Goal: Information Seeking & Learning: Find specific fact

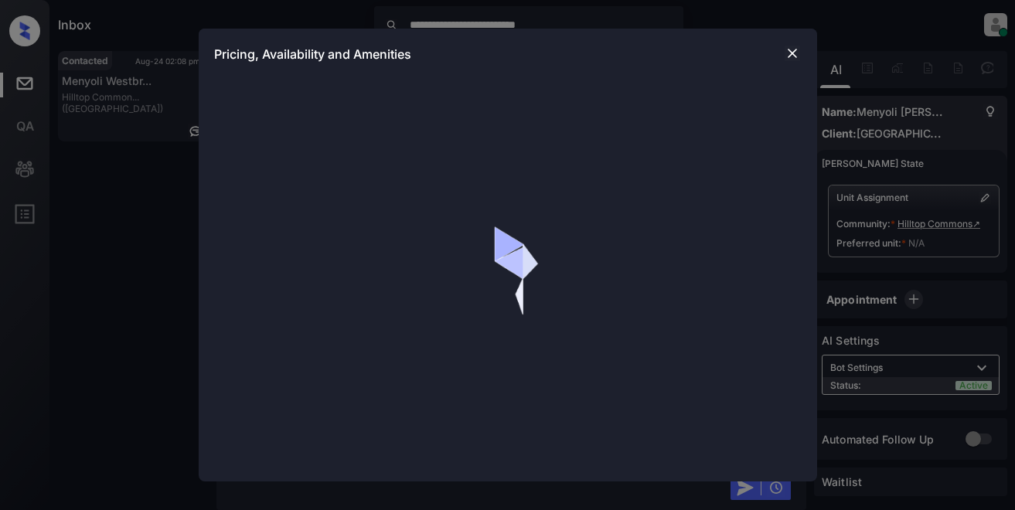
scroll to position [3322, 0]
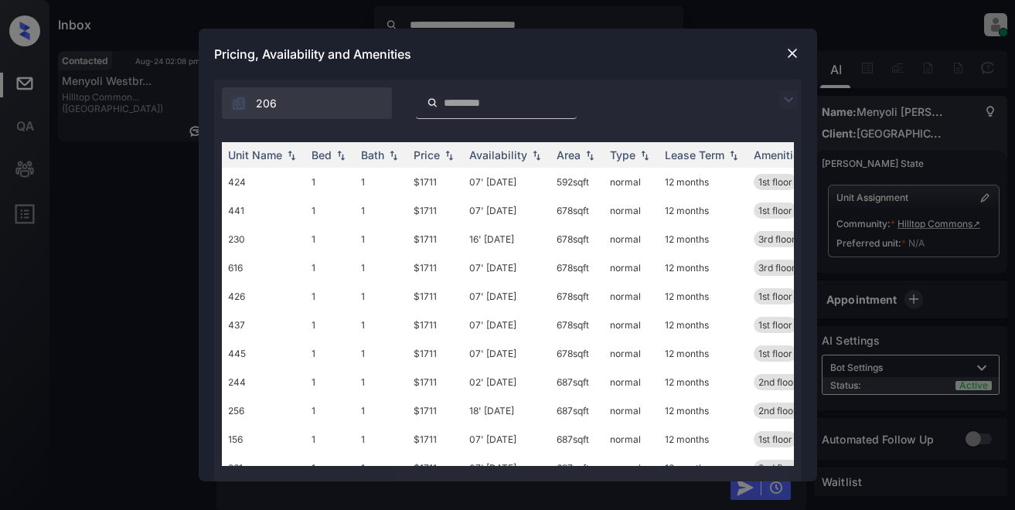
click at [785, 99] on img at bounding box center [788, 99] width 19 height 19
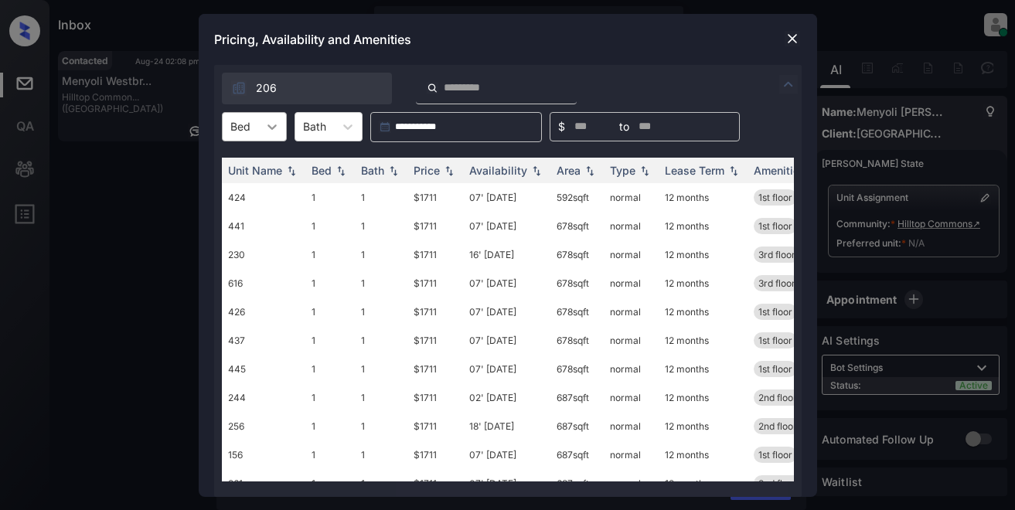
click at [266, 131] on icon at bounding box center [271, 126] width 15 height 15
click at [262, 168] on div "1" at bounding box center [254, 165] width 65 height 28
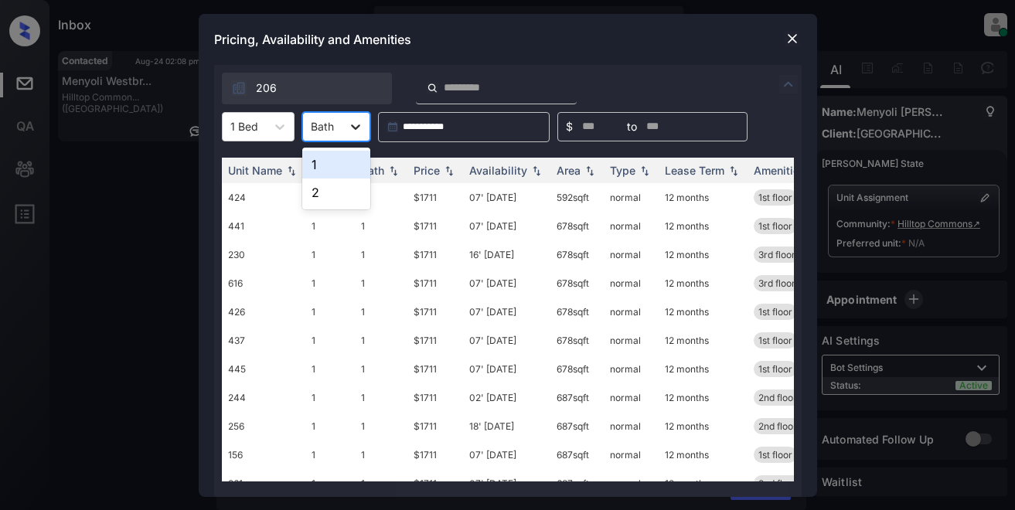
click at [356, 122] on icon at bounding box center [355, 126] width 15 height 15
drag, startPoint x: 334, startPoint y: 172, endPoint x: 372, endPoint y: 156, distance: 40.9
click at [336, 168] on div "1" at bounding box center [336, 165] width 68 height 28
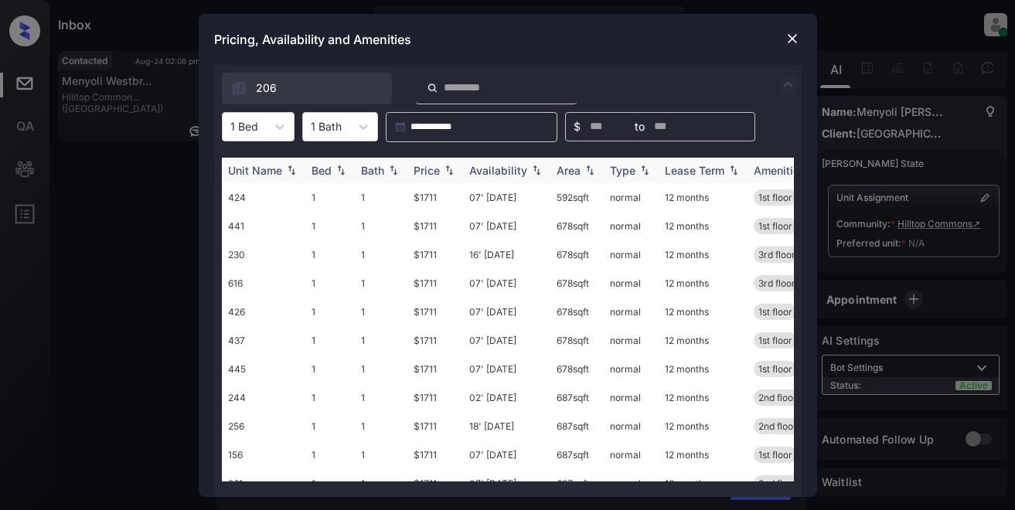
click at [439, 166] on div "Price" at bounding box center [426, 170] width 26 height 13
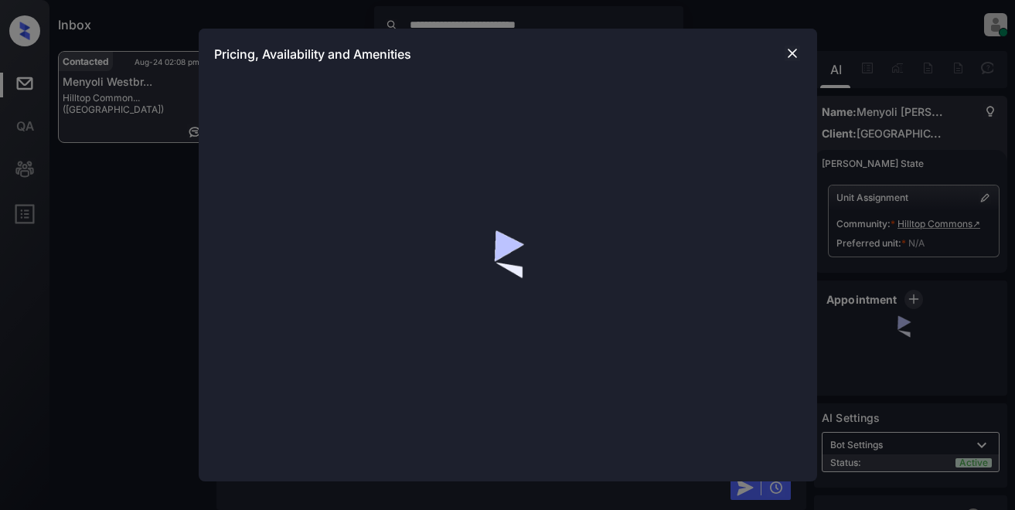
scroll to position [39, 0]
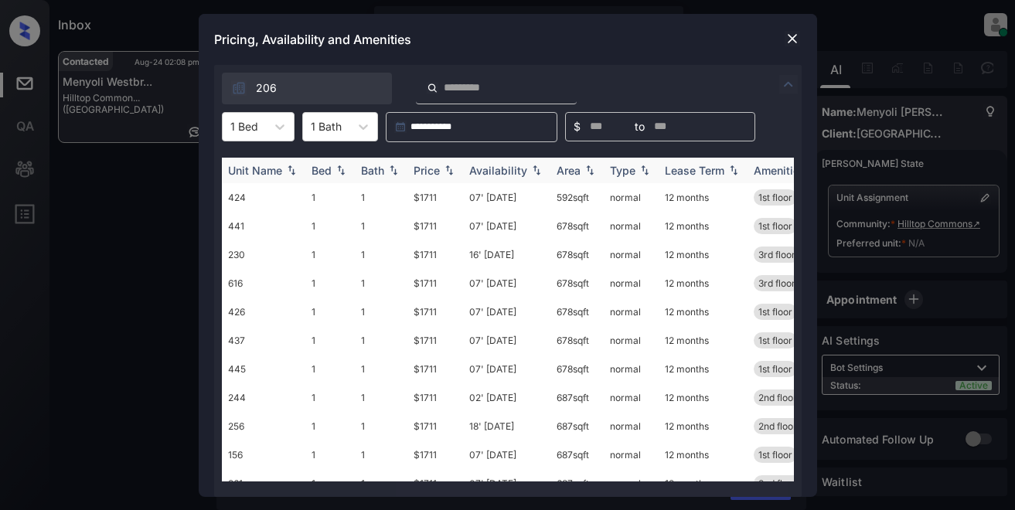
click at [430, 171] on div "Price" at bounding box center [426, 170] width 26 height 13
click at [435, 171] on div "Price" at bounding box center [426, 170] width 26 height 13
click at [416, 225] on td "$1711" at bounding box center [435, 226] width 56 height 29
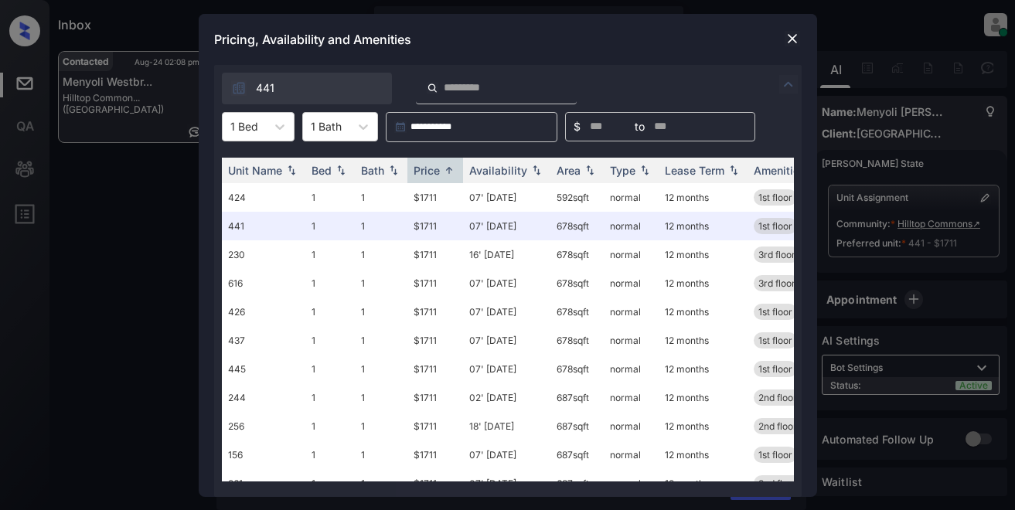
click at [590, 45] on div "Pricing, Availability and Amenities" at bounding box center [508, 39] width 618 height 51
click at [795, 37] on img at bounding box center [791, 38] width 15 height 15
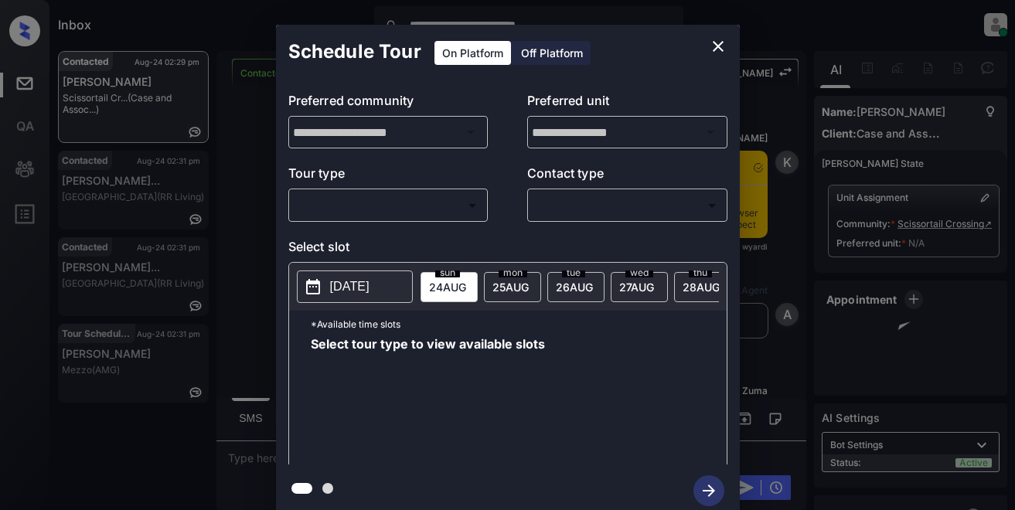
scroll to position [4892, 0]
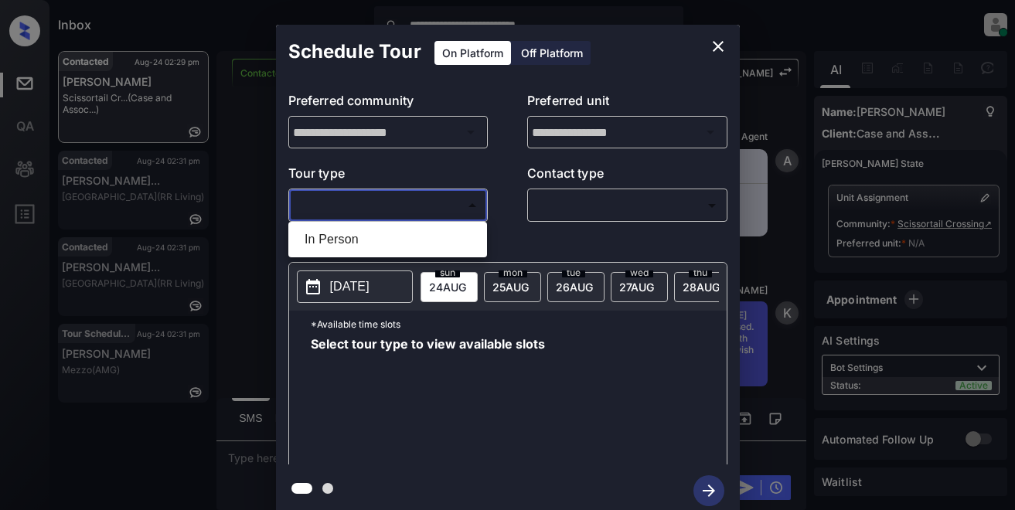
click at [343, 203] on body "**********" at bounding box center [507, 255] width 1015 height 510
click at [722, 46] on div at bounding box center [507, 255] width 1015 height 510
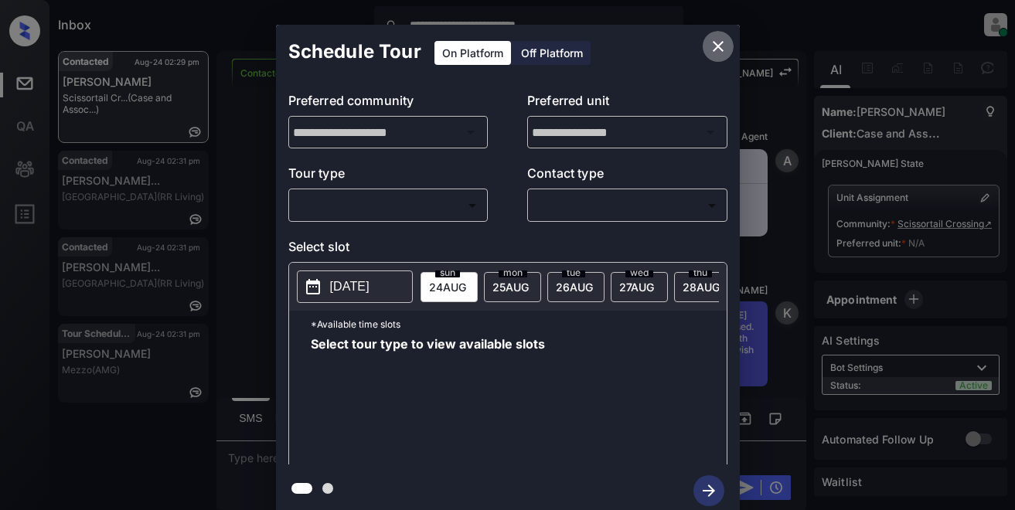
click at [722, 51] on icon "close" at bounding box center [717, 46] width 11 height 11
